Goal: Information Seeking & Learning: Learn about a topic

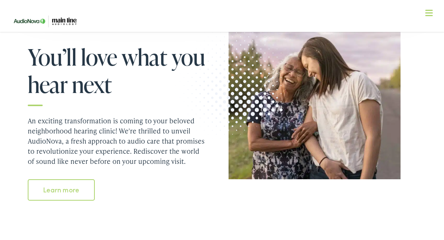
scroll to position [695, 0]
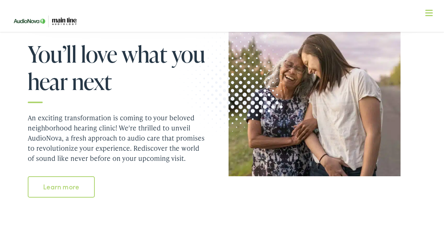
click at [58, 182] on link "Learn more" at bounding box center [61, 186] width 67 height 21
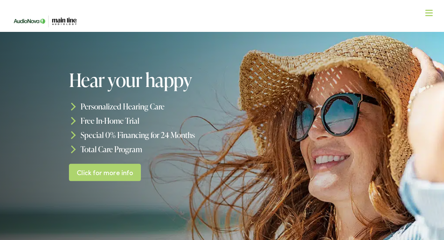
scroll to position [3, 0]
click at [120, 177] on link "Click for more info" at bounding box center [105, 172] width 72 height 18
